Goal: Information Seeking & Learning: Find specific fact

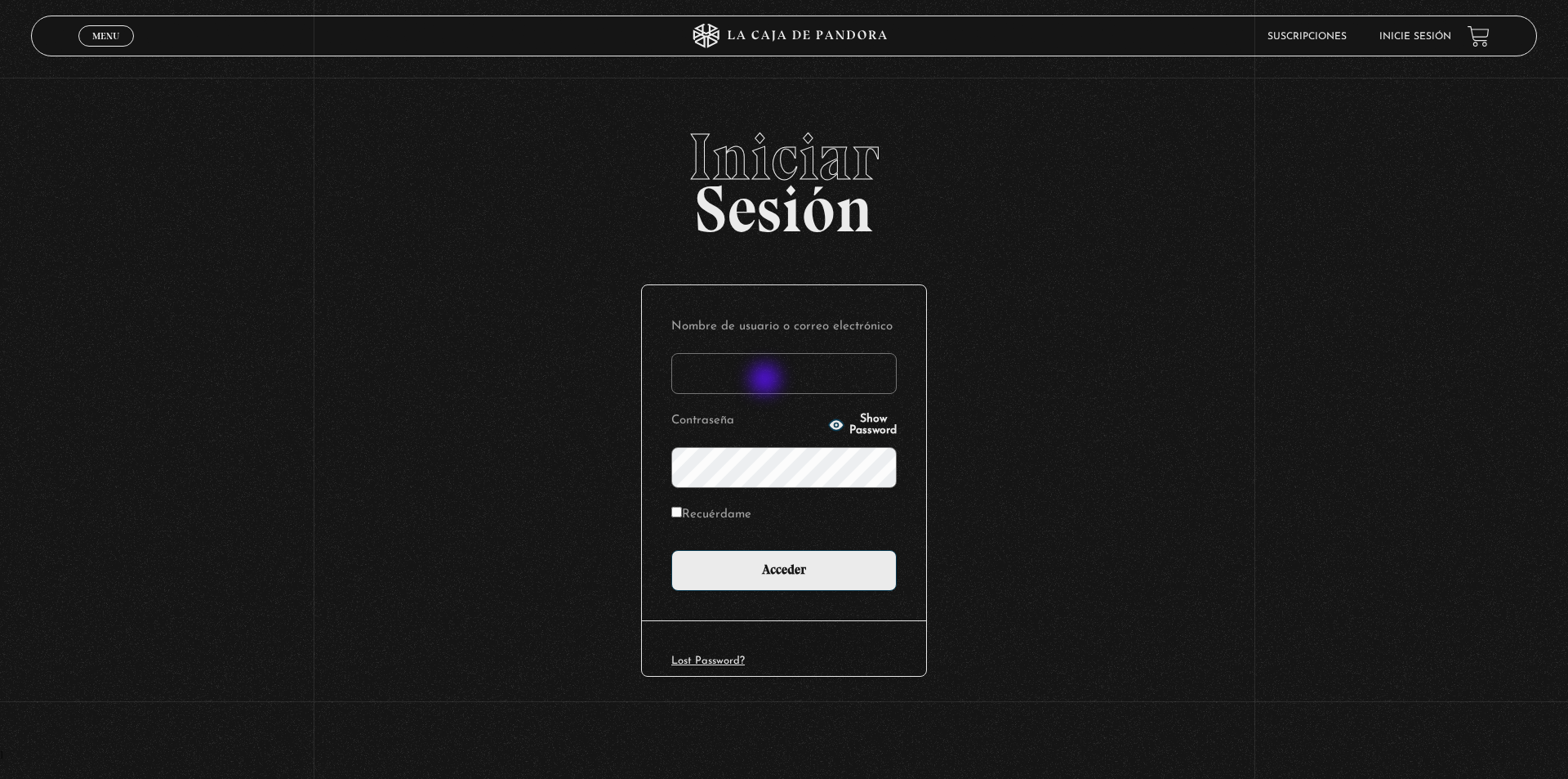
click at [767, 380] on input "Nombre de usuario o correo electrónico" at bounding box center [784, 373] width 225 height 41
type input "meli.sanchezramirez@gmail.com"
click at [672, 550] on input "Acceder" at bounding box center [784, 570] width 225 height 41
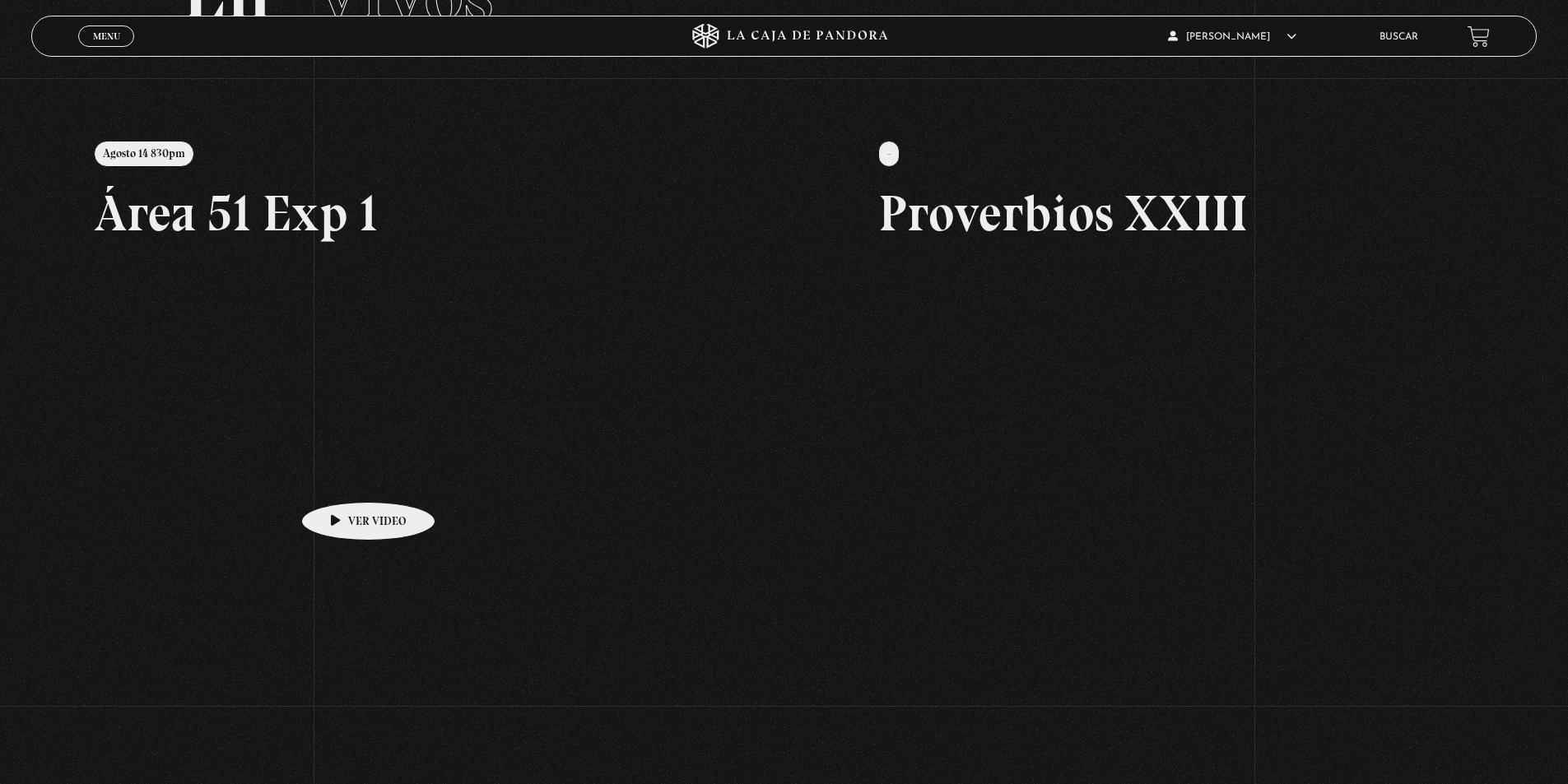
scroll to position [164, 0]
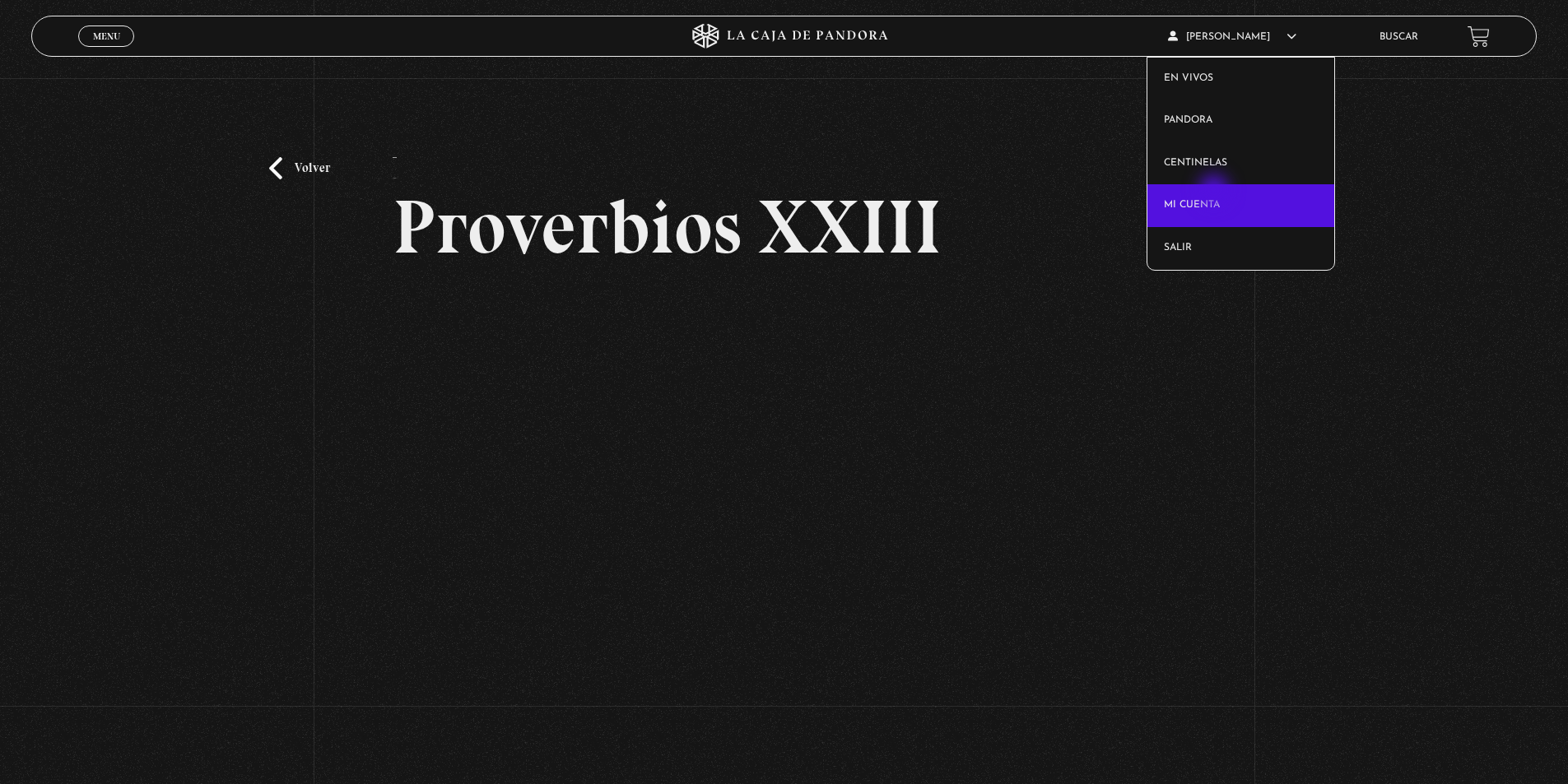
click at [1216, 194] on link "Mi cuenta" at bounding box center [1241, 205] width 187 height 43
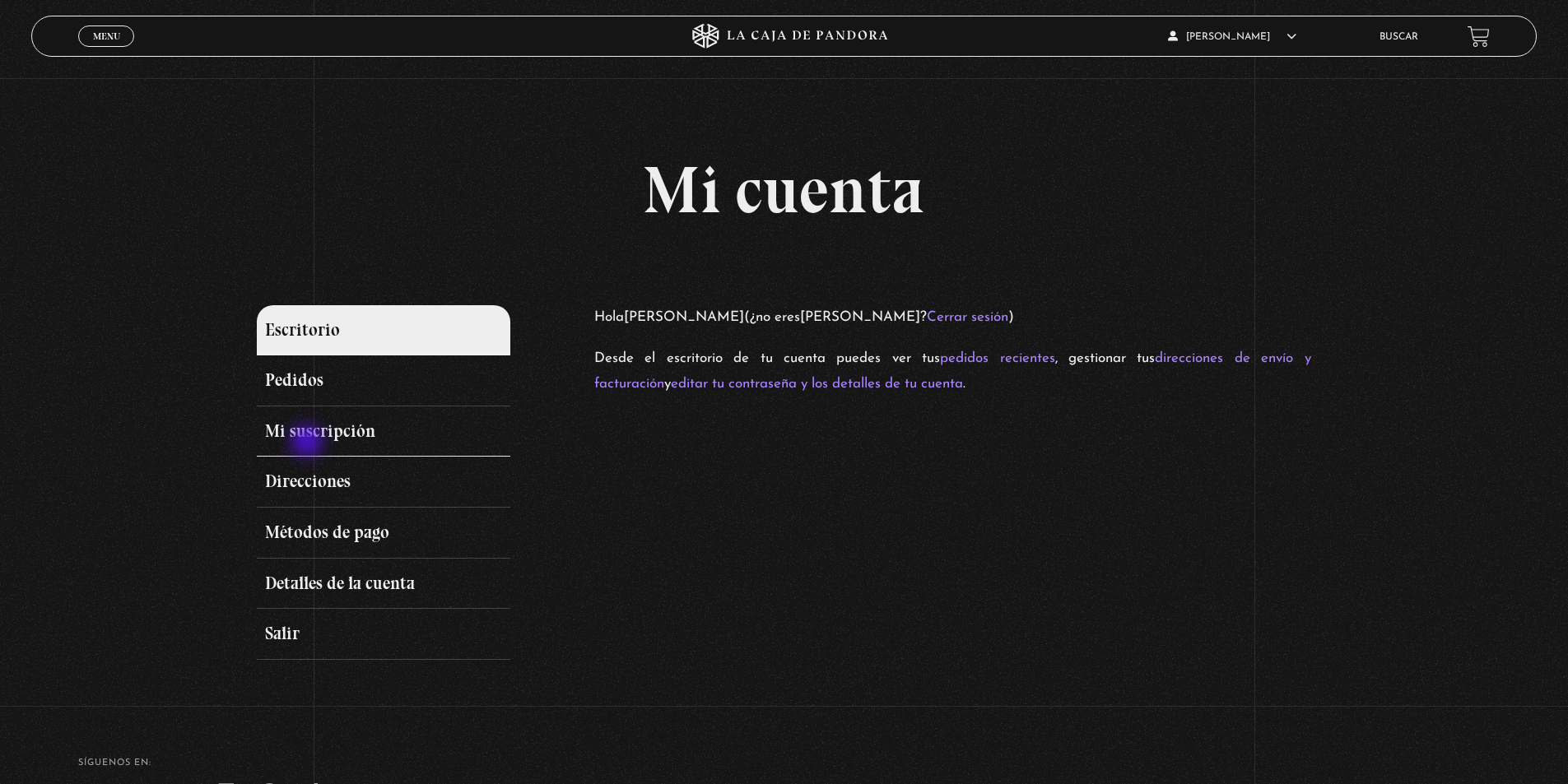
click at [308, 442] on link "Mi suscripción" at bounding box center [383, 432] width 253 height 51
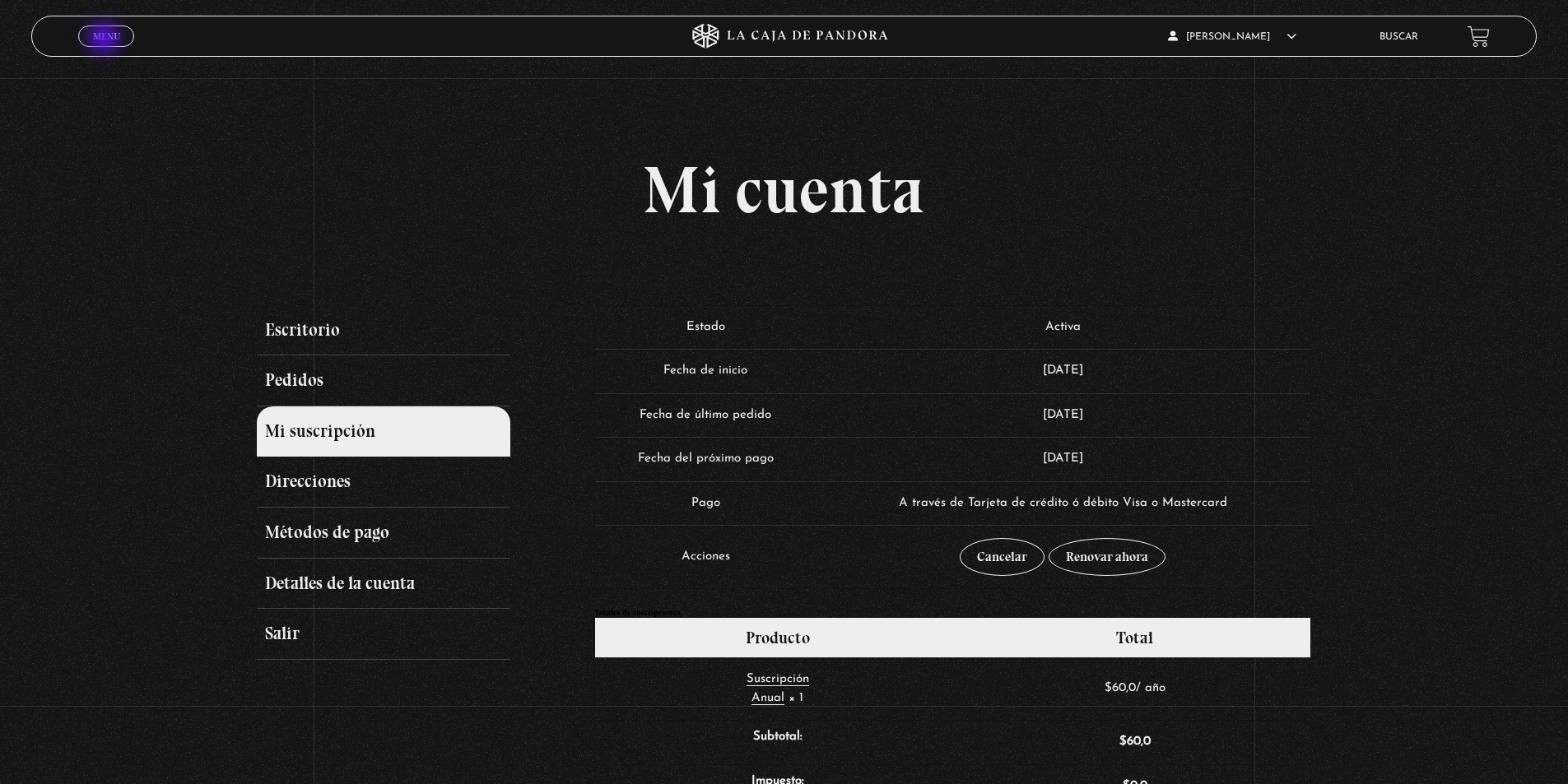
click at [105, 39] on span "Menu" at bounding box center [107, 36] width 27 height 10
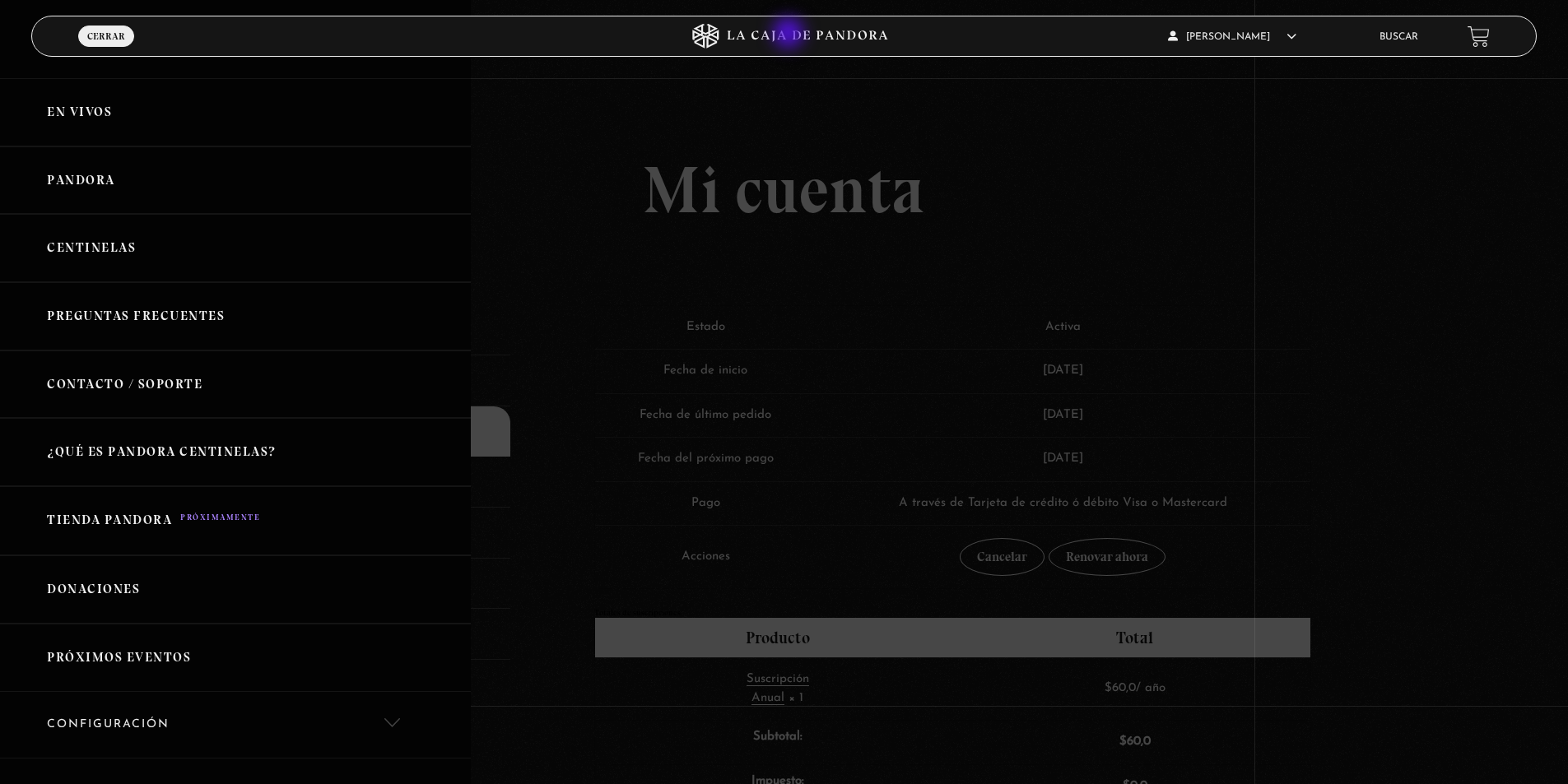
click at [790, 35] on icon at bounding box center [784, 36] width 471 height 25
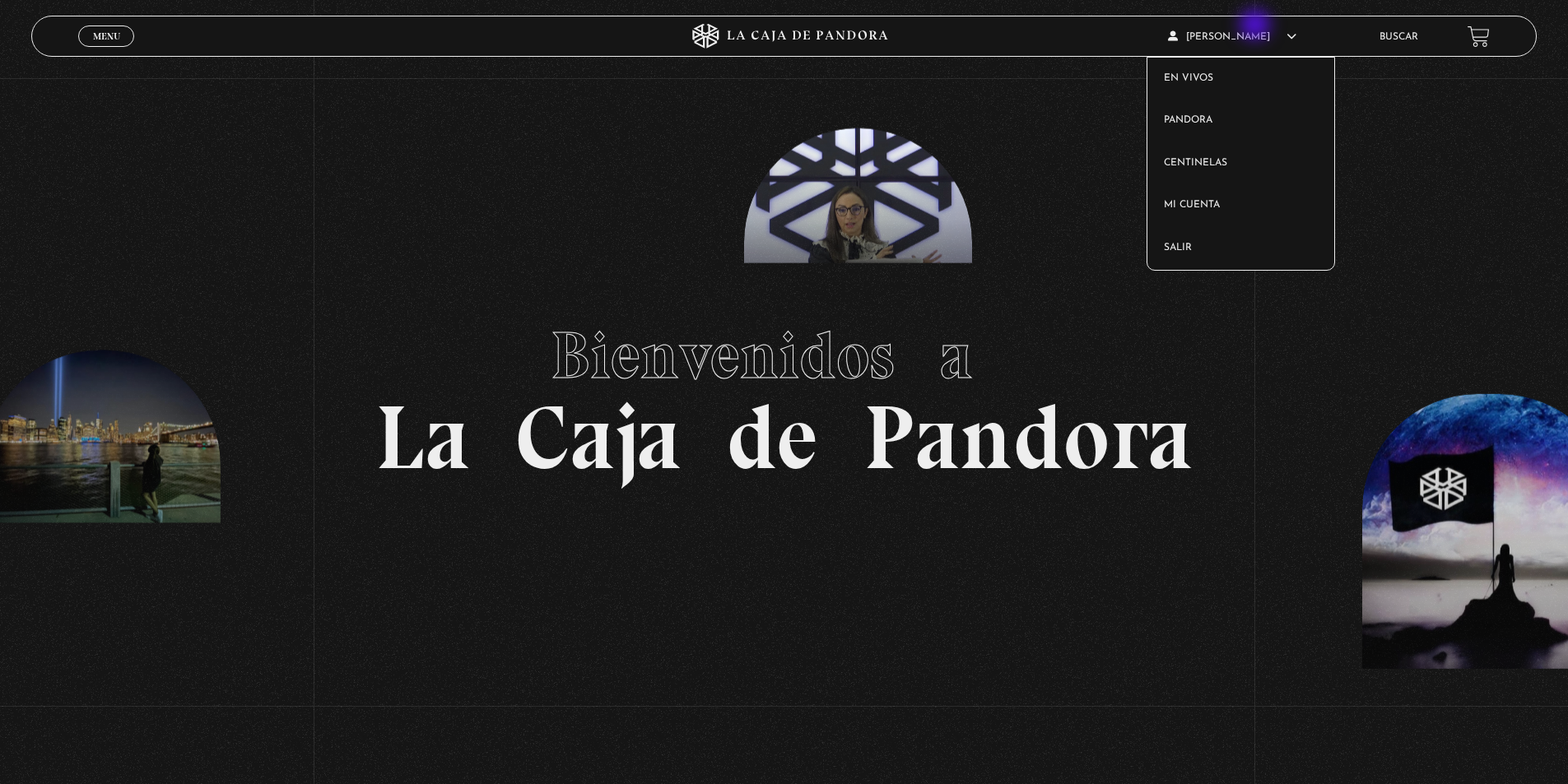
click at [1257, 26] on article "Melisa Sánchez Ramírez En vivos Pandora Centinelas Mi cuenta Salir" at bounding box center [1262, 36] width 189 height 38
click at [1210, 164] on link "Centinelas" at bounding box center [1241, 163] width 187 height 43
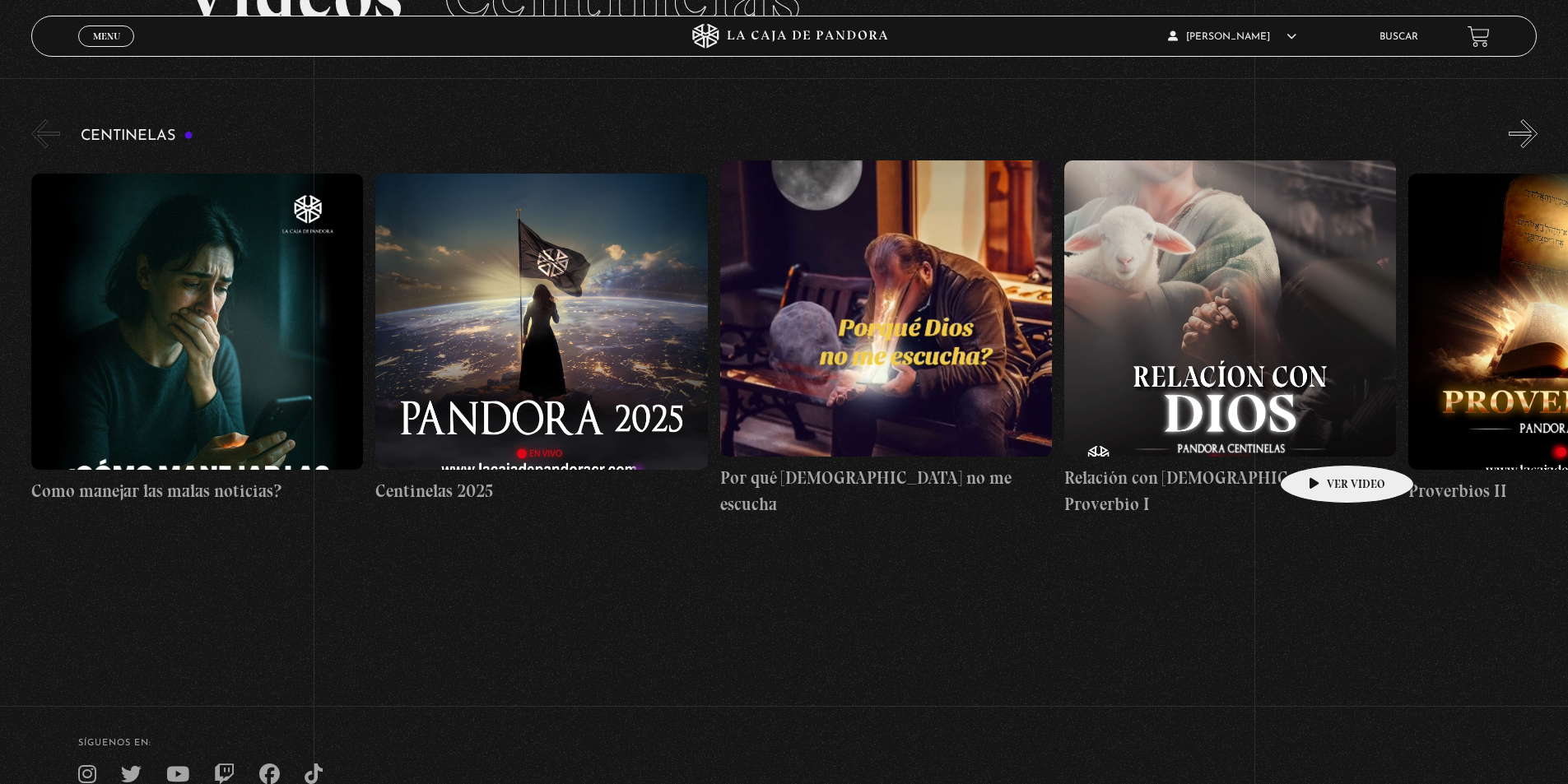
scroll to position [164, 0]
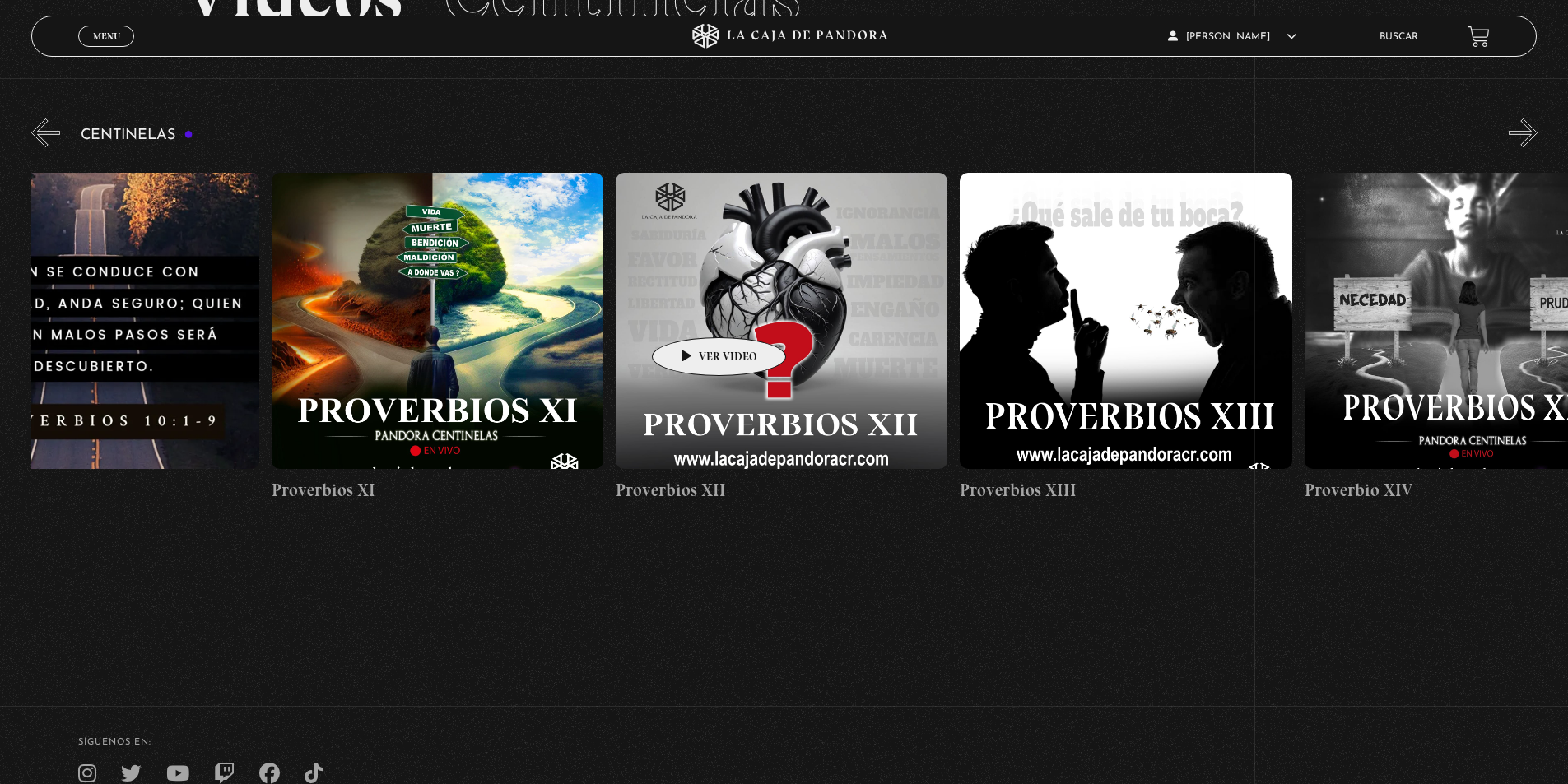
drag, startPoint x: 1334, startPoint y: 317, endPoint x: 486, endPoint y: 307, distance: 848.1
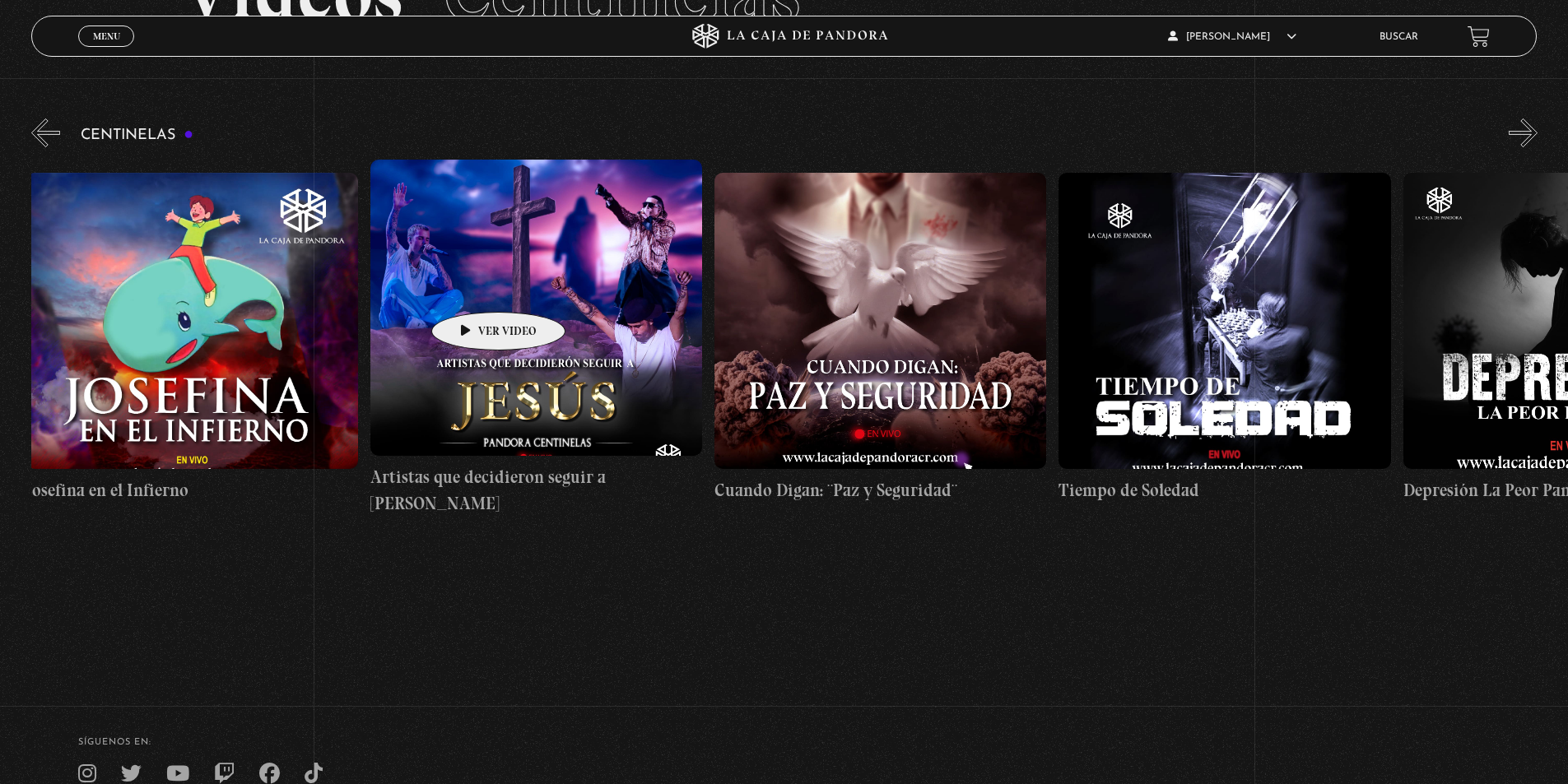
drag, startPoint x: 1343, startPoint y: 311, endPoint x: 359, endPoint y: 274, distance: 984.7
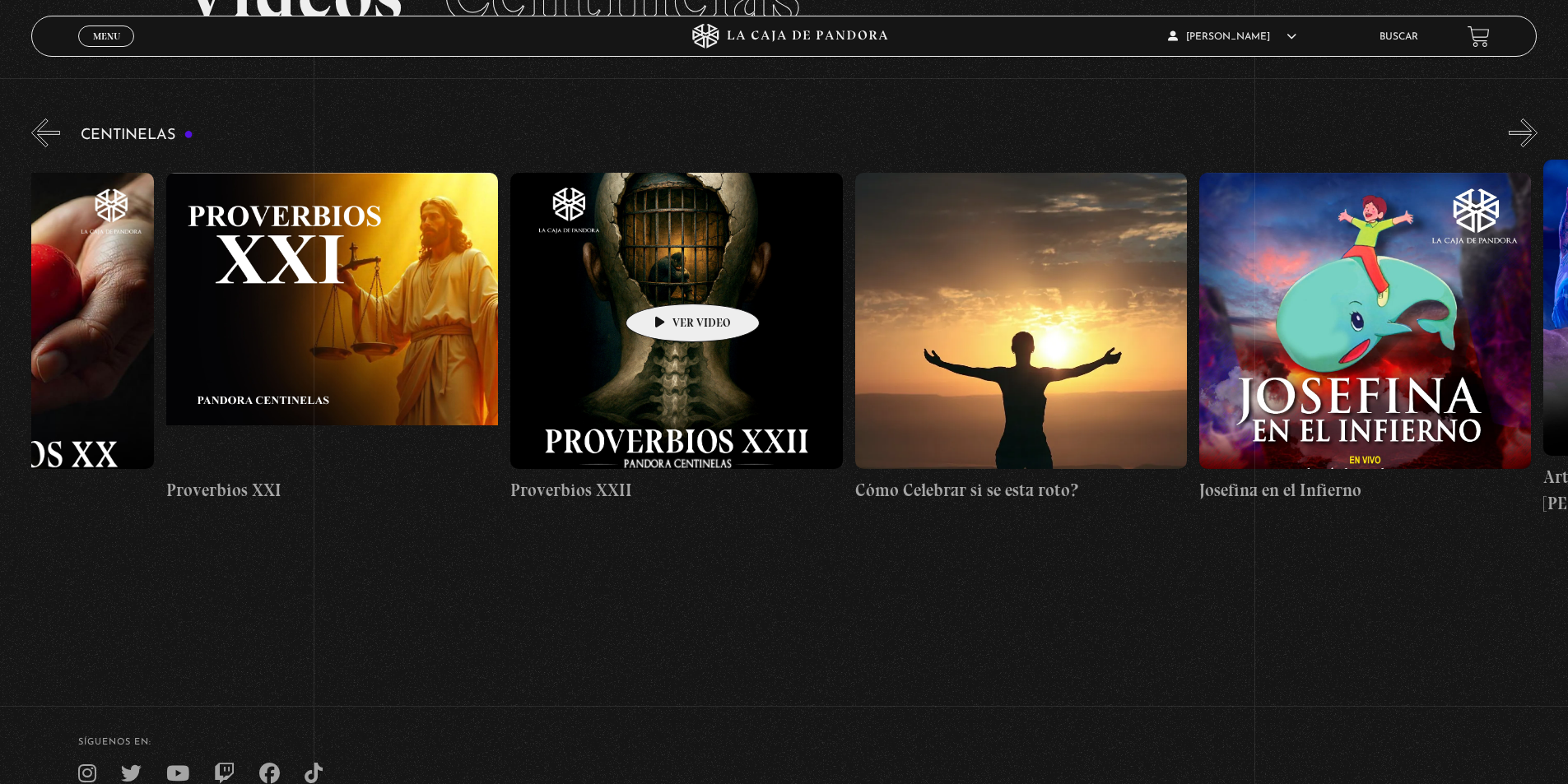
scroll to position [0, 7786]
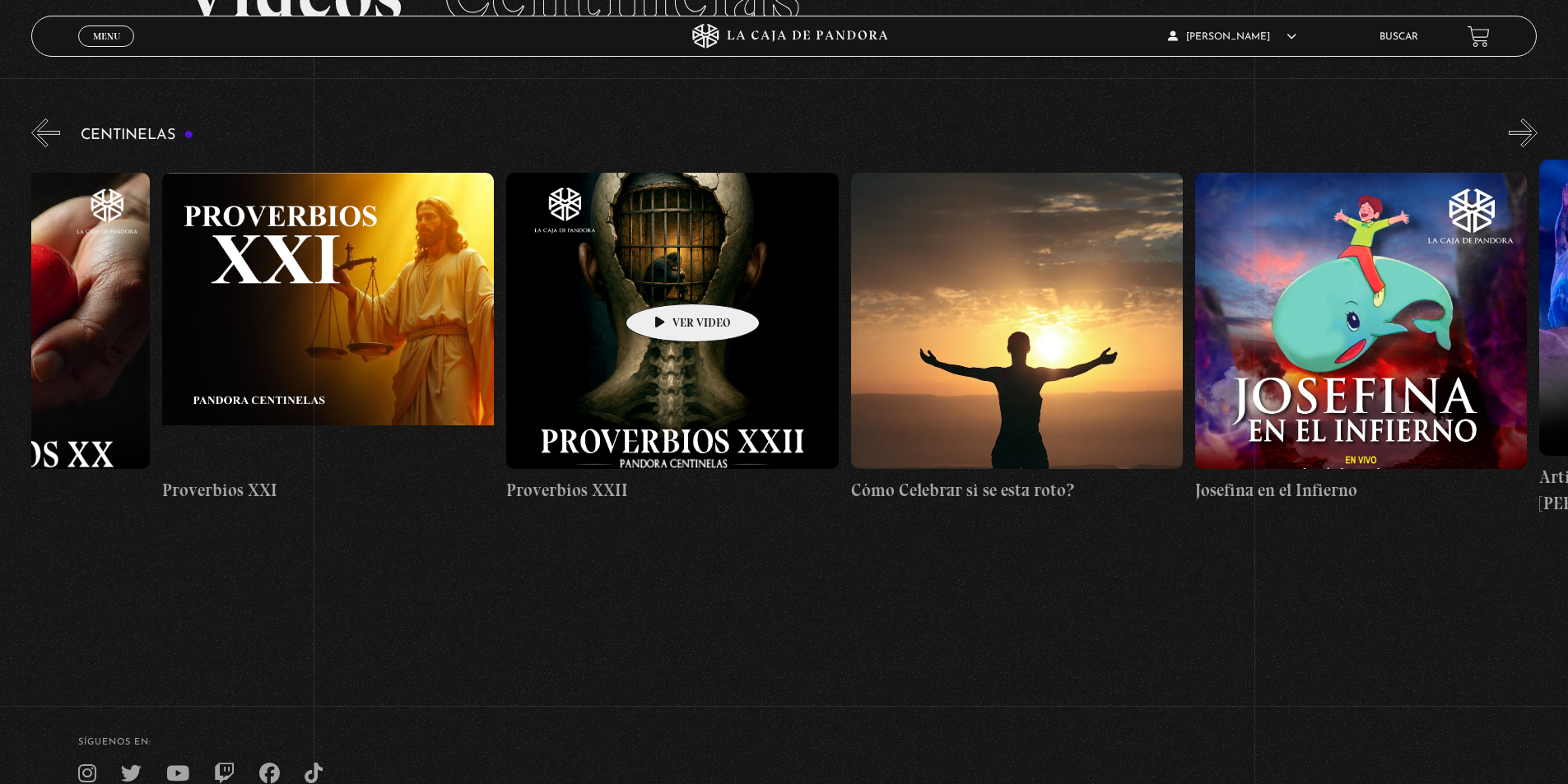
drag, startPoint x: 375, startPoint y: 245, endPoint x: 667, endPoint y: 279, distance: 294.0
click at [1411, 36] on link "Buscar" at bounding box center [1398, 36] width 38 height 10
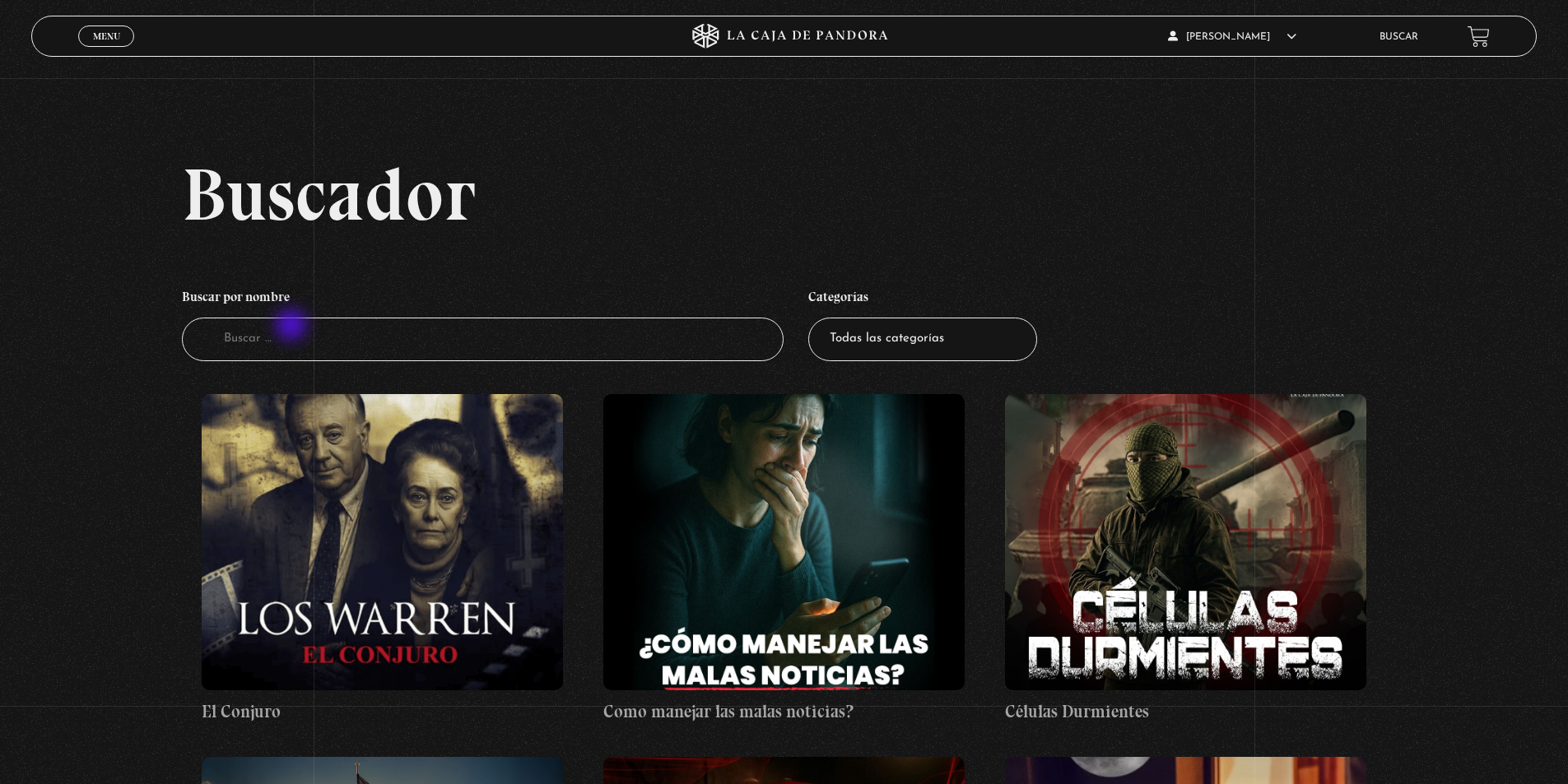
click at [293, 331] on input "Buscador" at bounding box center [483, 339] width 602 height 44
type input "proverbios"
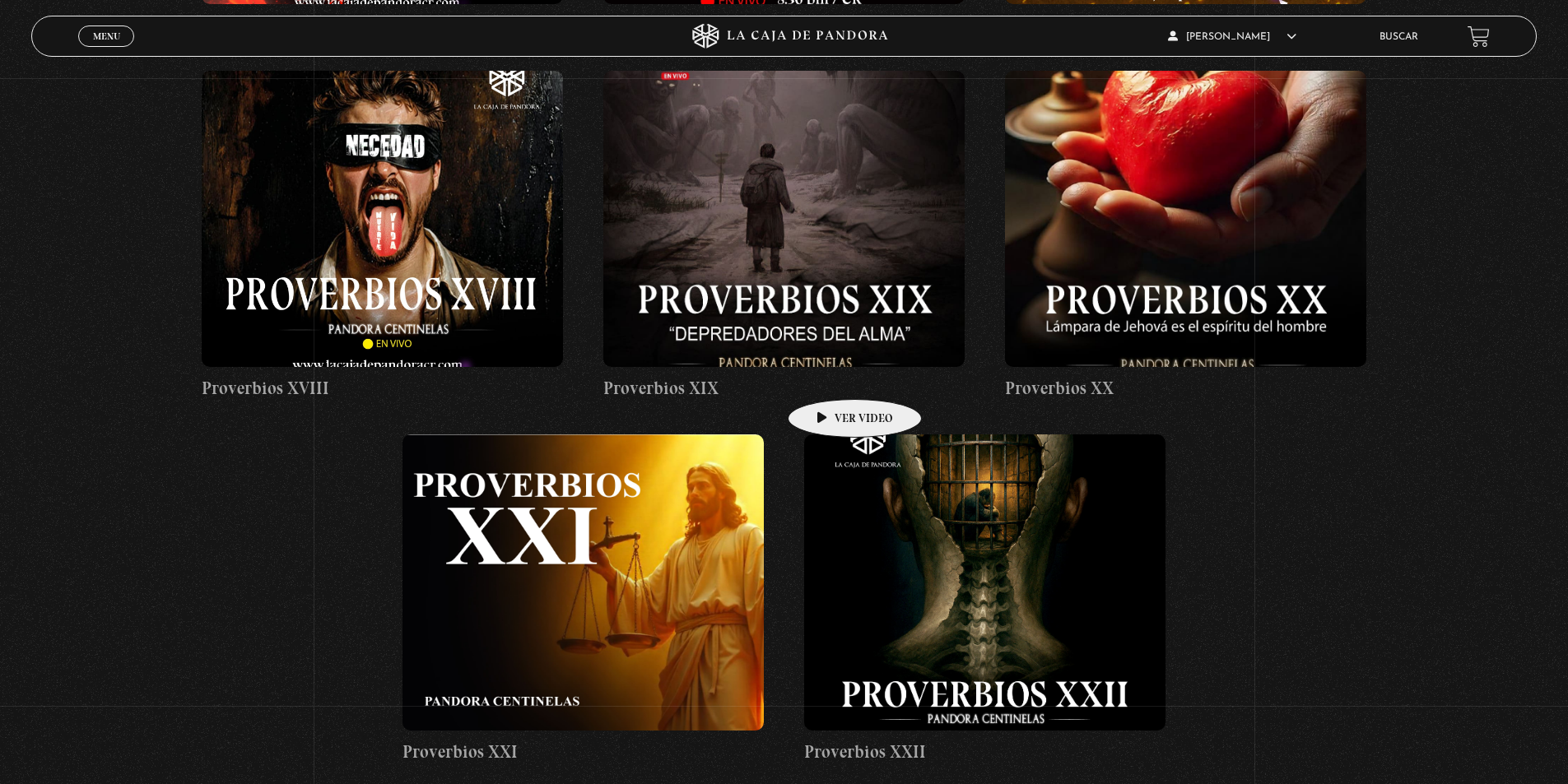
scroll to position [2386, 0]
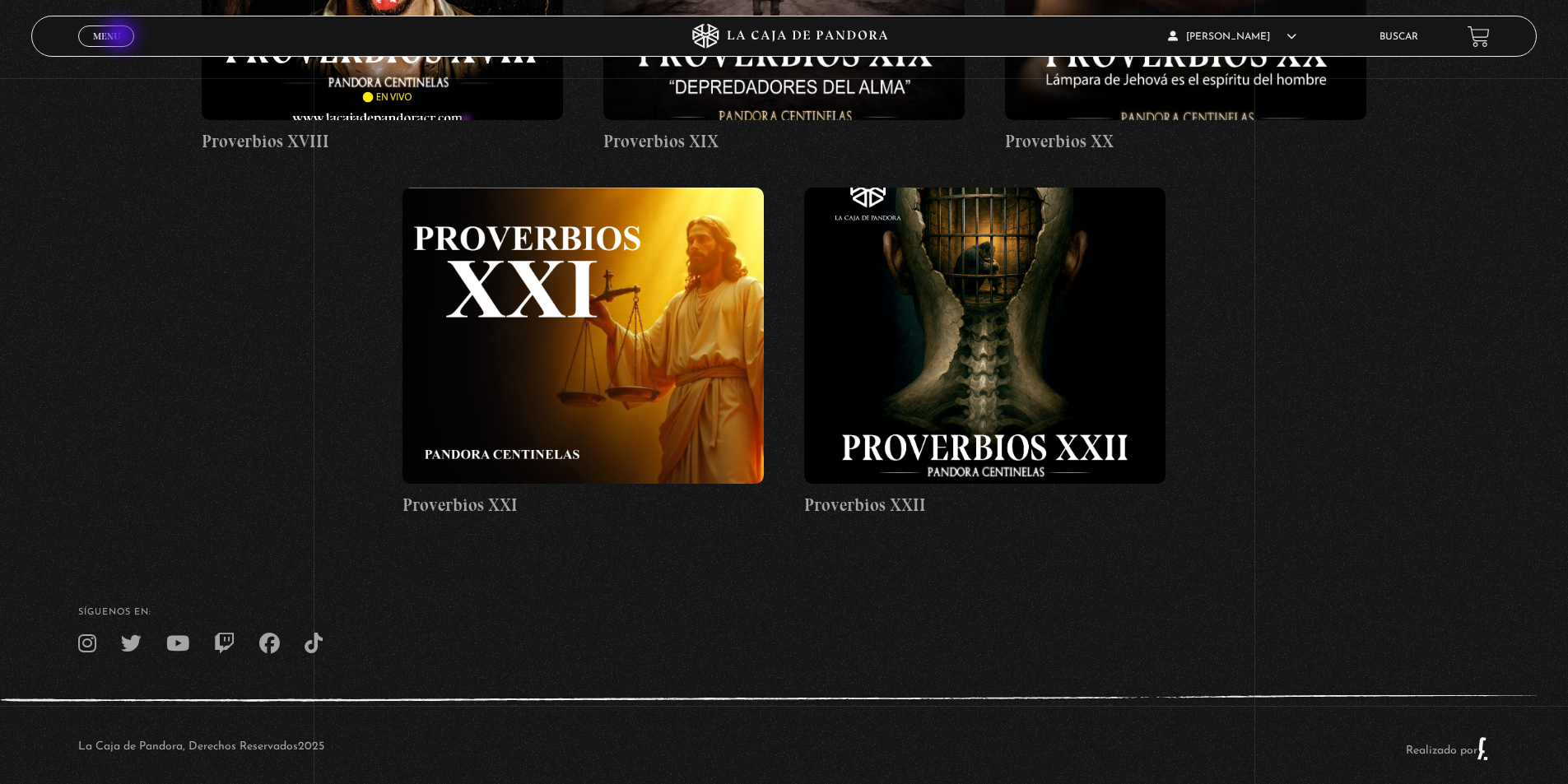
click at [122, 36] on link "Menu Cerrar" at bounding box center [106, 36] width 56 height 21
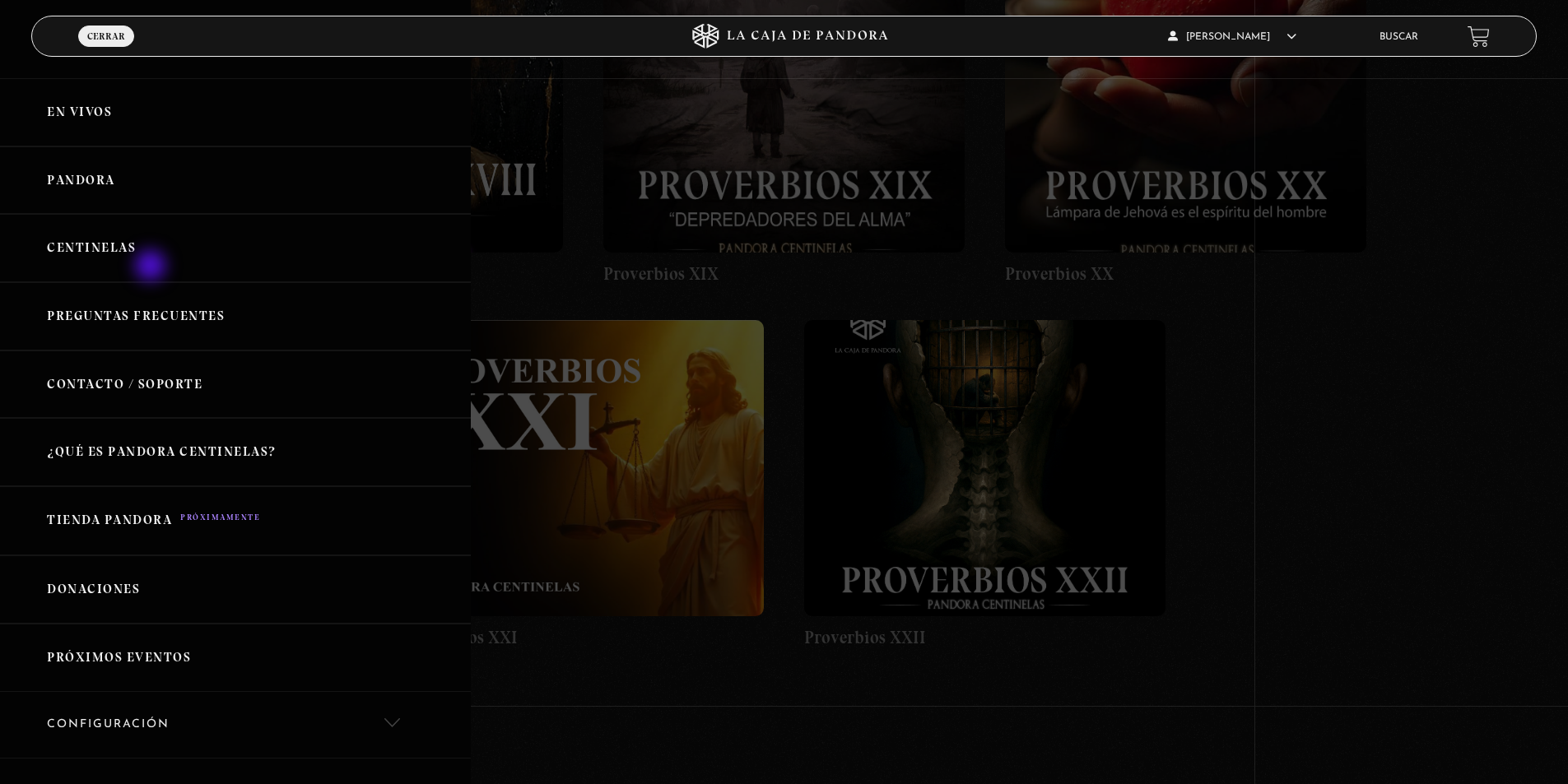
scroll to position [2057, 0]
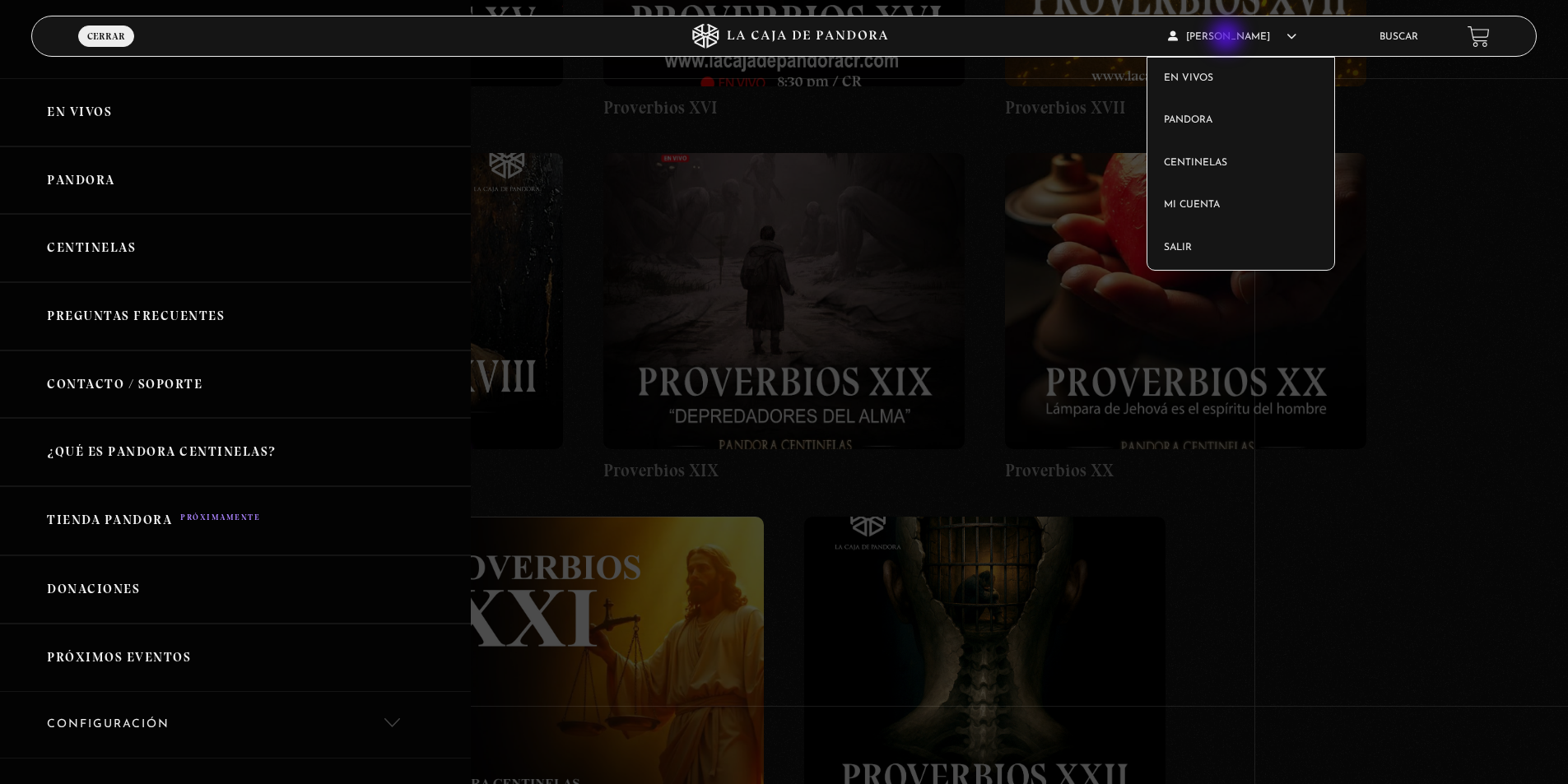
click at [1228, 38] on span "[PERSON_NAME]" at bounding box center [1231, 36] width 129 height 10
click at [1197, 80] on link "En vivos" at bounding box center [1241, 78] width 187 height 43
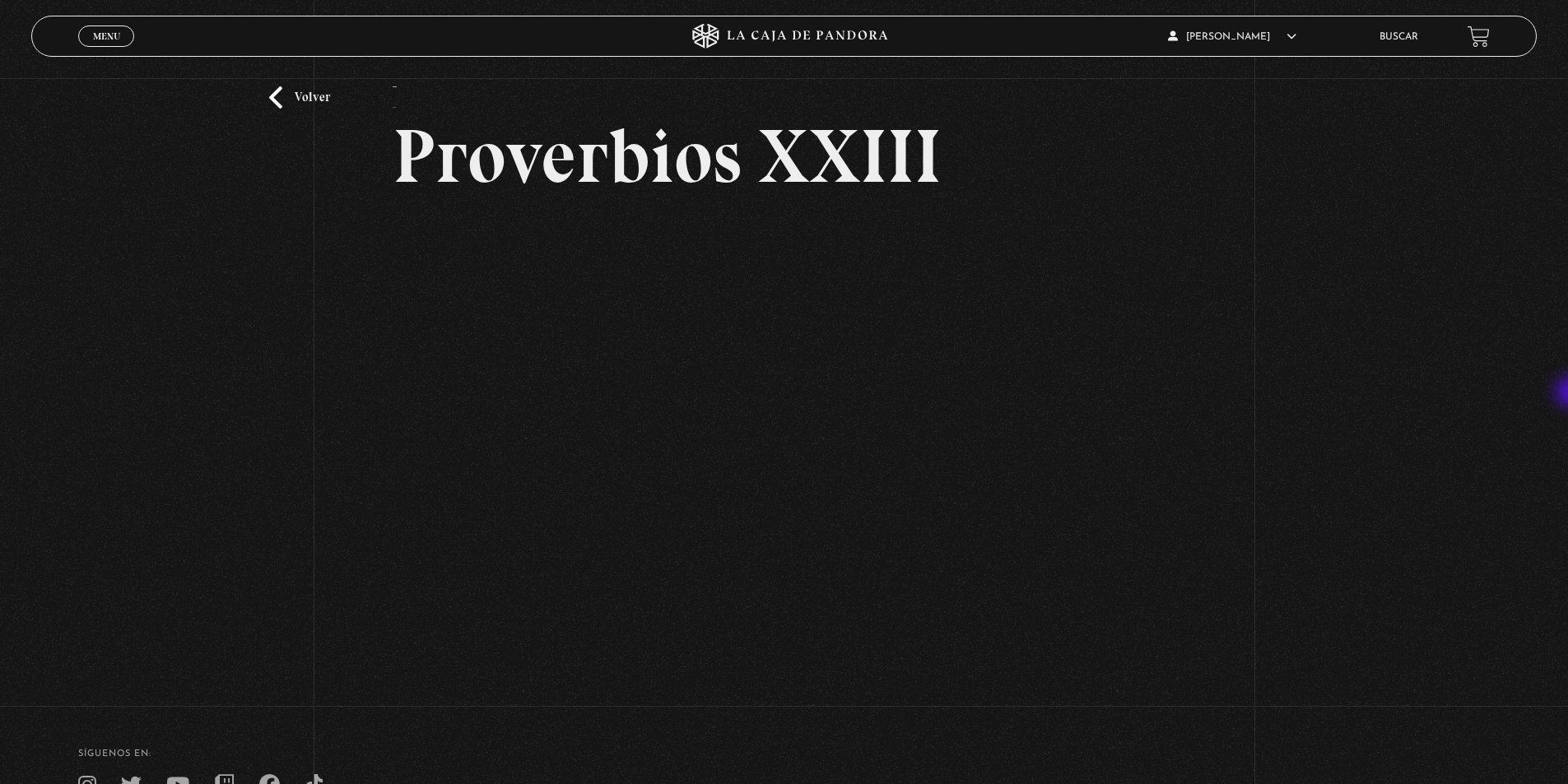
scroll to position [70, 0]
